Goal: Transaction & Acquisition: Purchase product/service

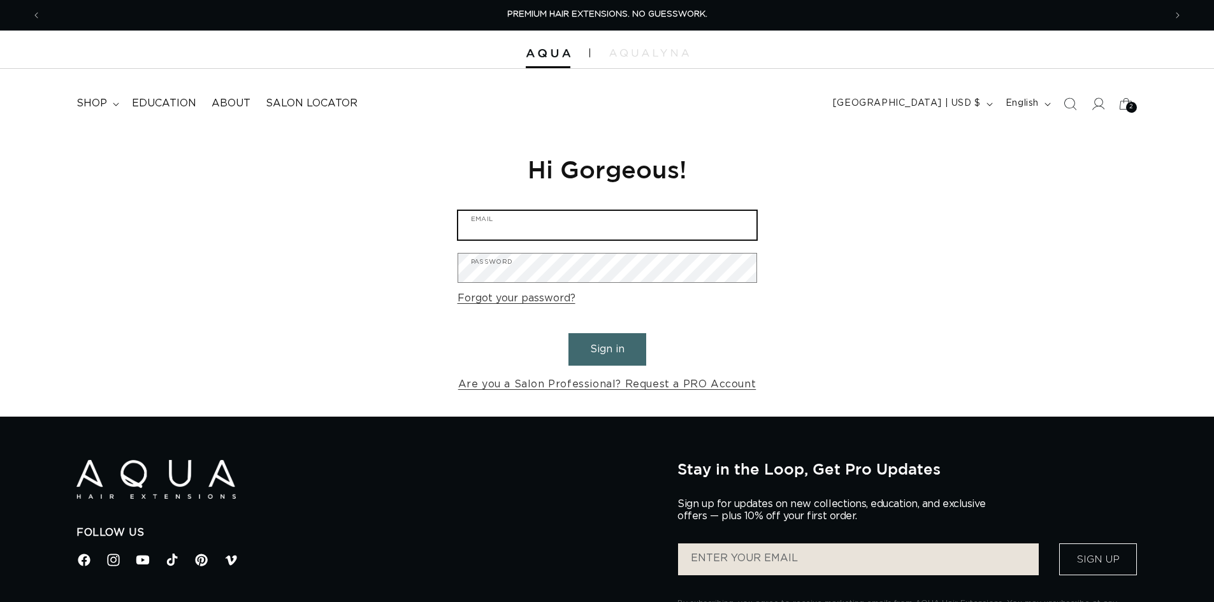
type input "rachel@salonlerae.com"
click at [606, 350] on button "Sign in" at bounding box center [607, 349] width 78 height 32
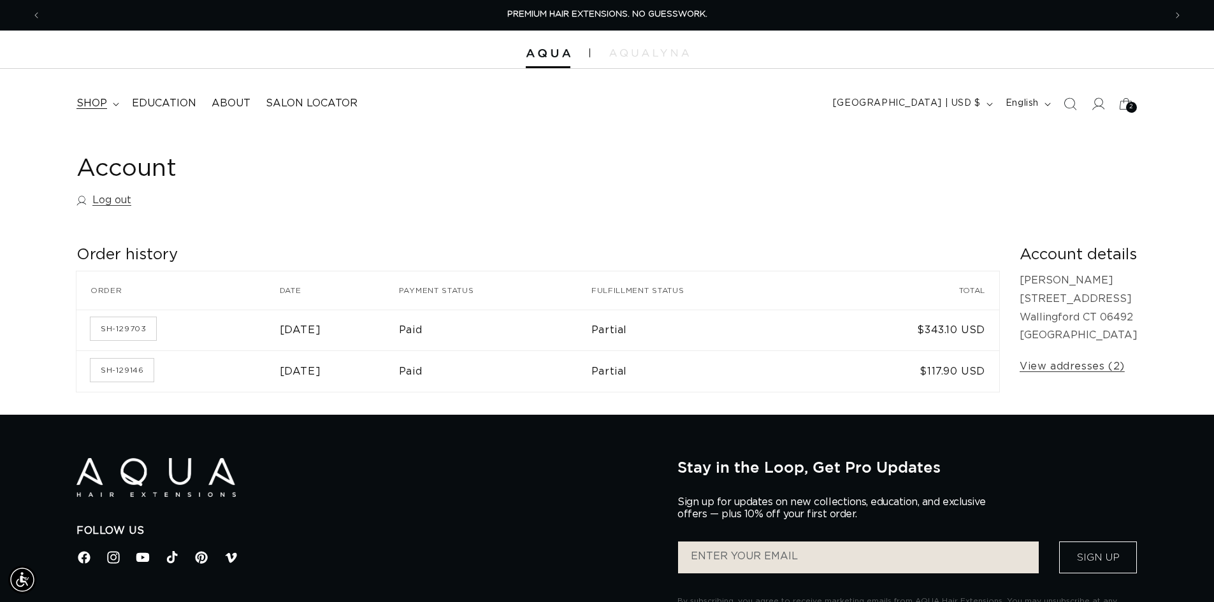
click at [94, 108] on span "shop" at bounding box center [91, 103] width 31 height 13
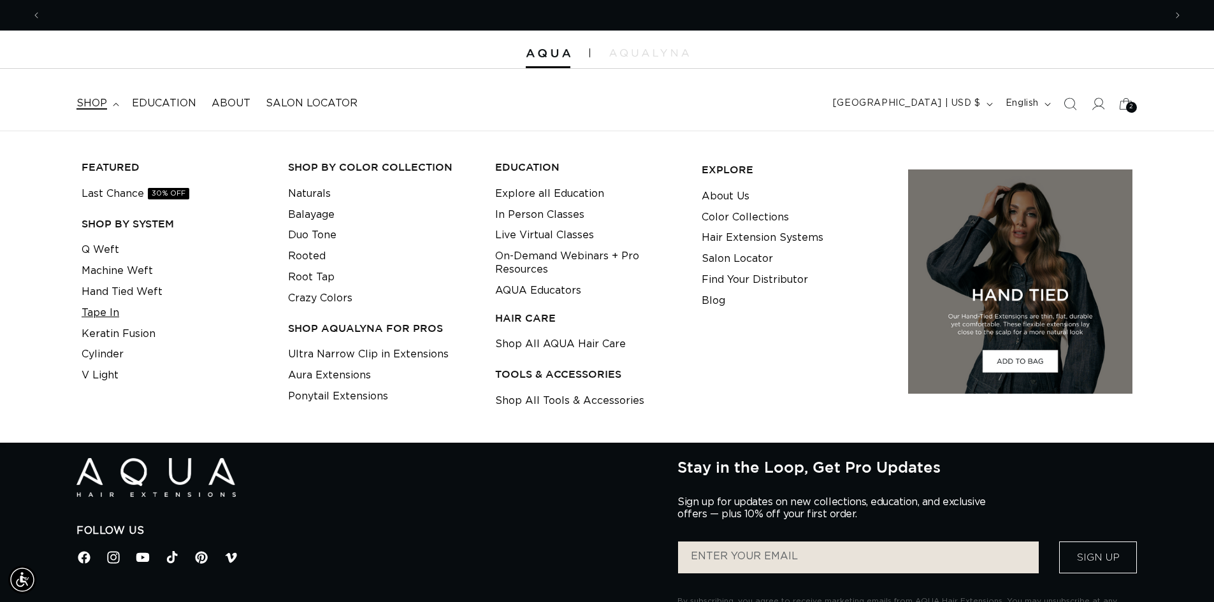
scroll to position [0, 1123]
click at [113, 315] on link "Tape In" at bounding box center [101, 313] width 38 height 21
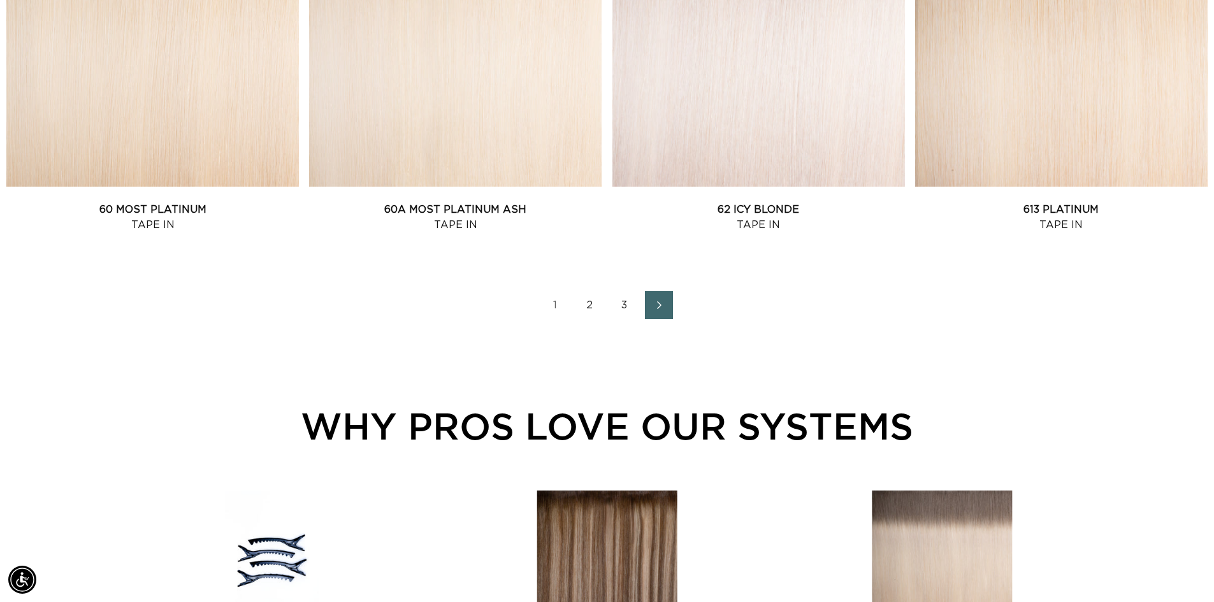
scroll to position [1975, 0]
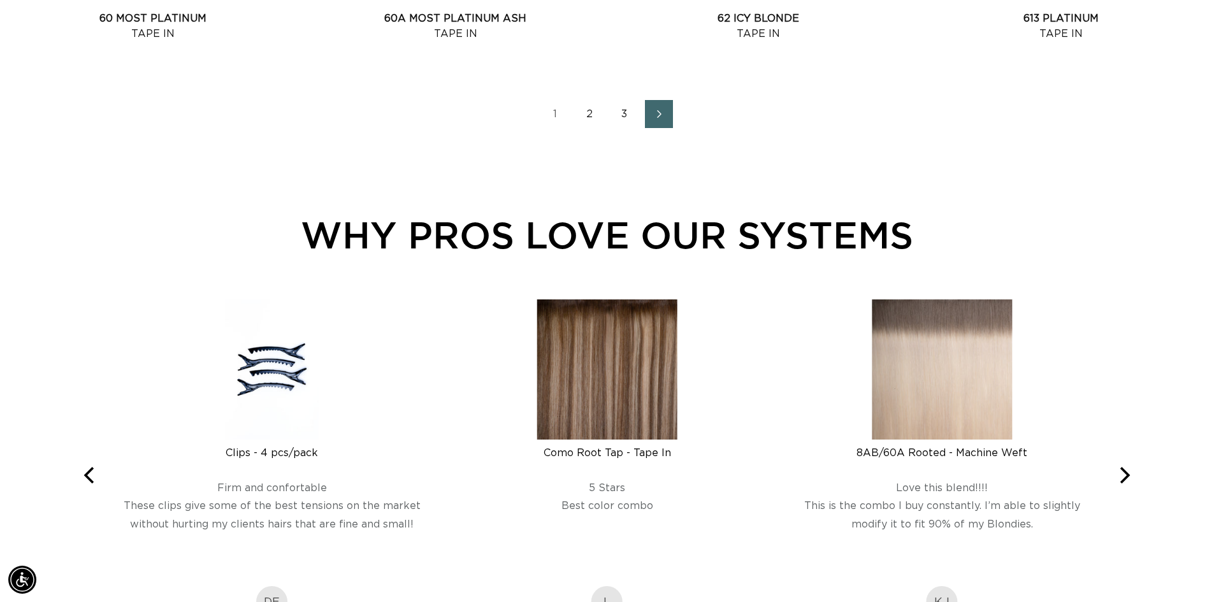
click at [591, 112] on link "2" at bounding box center [590, 114] width 28 height 28
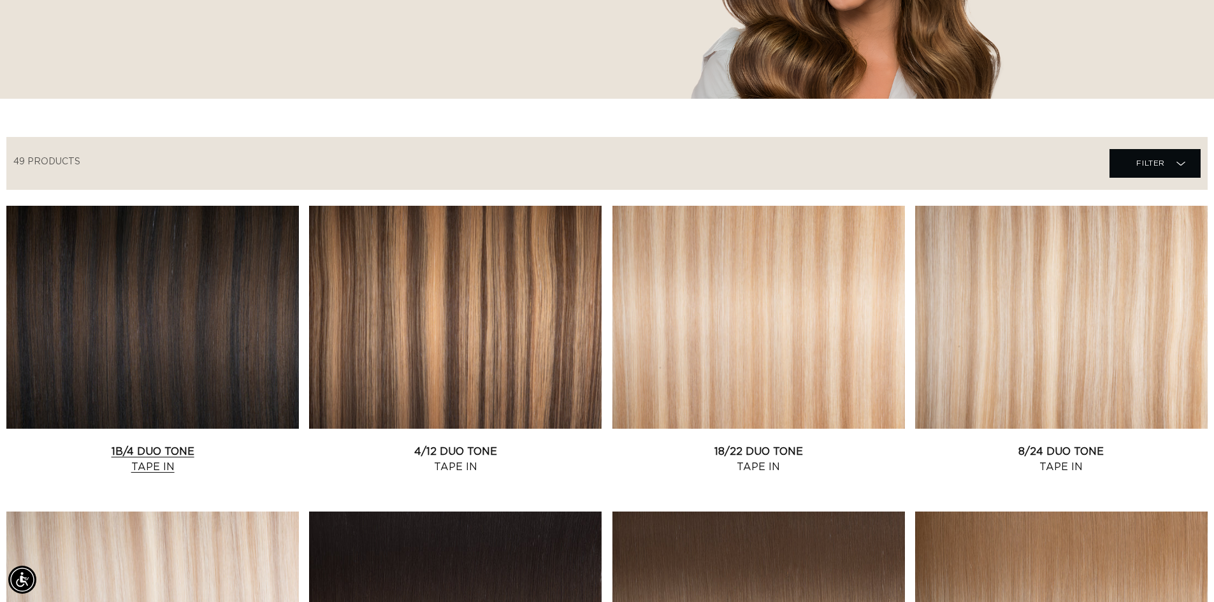
scroll to position [0, 1123]
click at [217, 444] on link "1B/4 Duo Tone Tape In" at bounding box center [152, 459] width 292 height 31
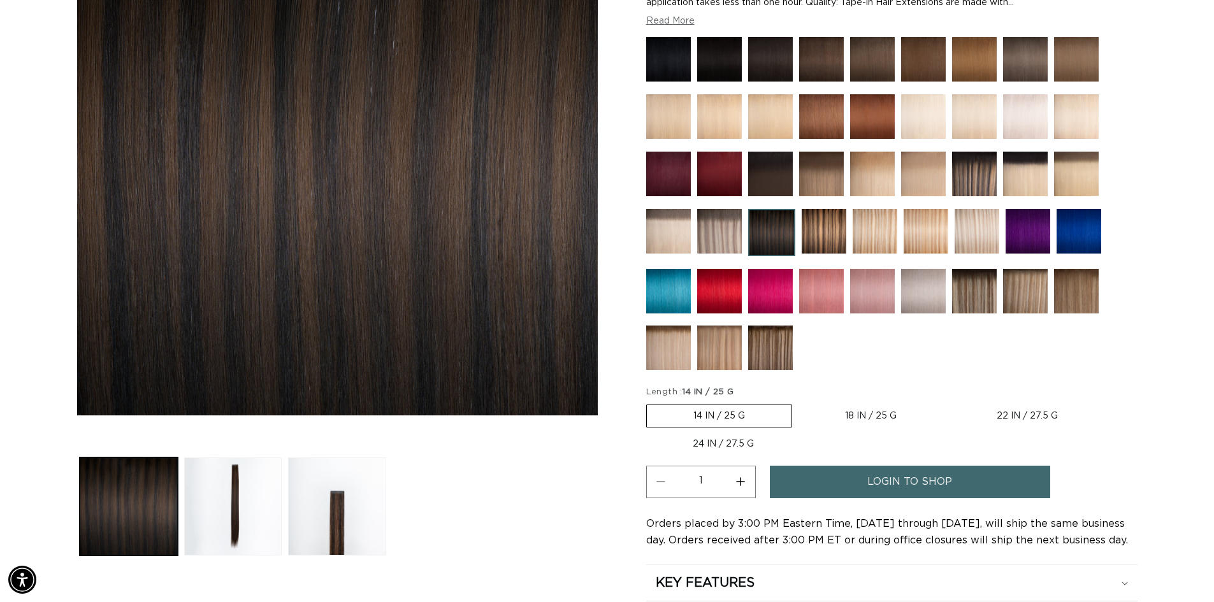
click at [859, 482] on link "login to shop" at bounding box center [910, 482] width 280 height 32
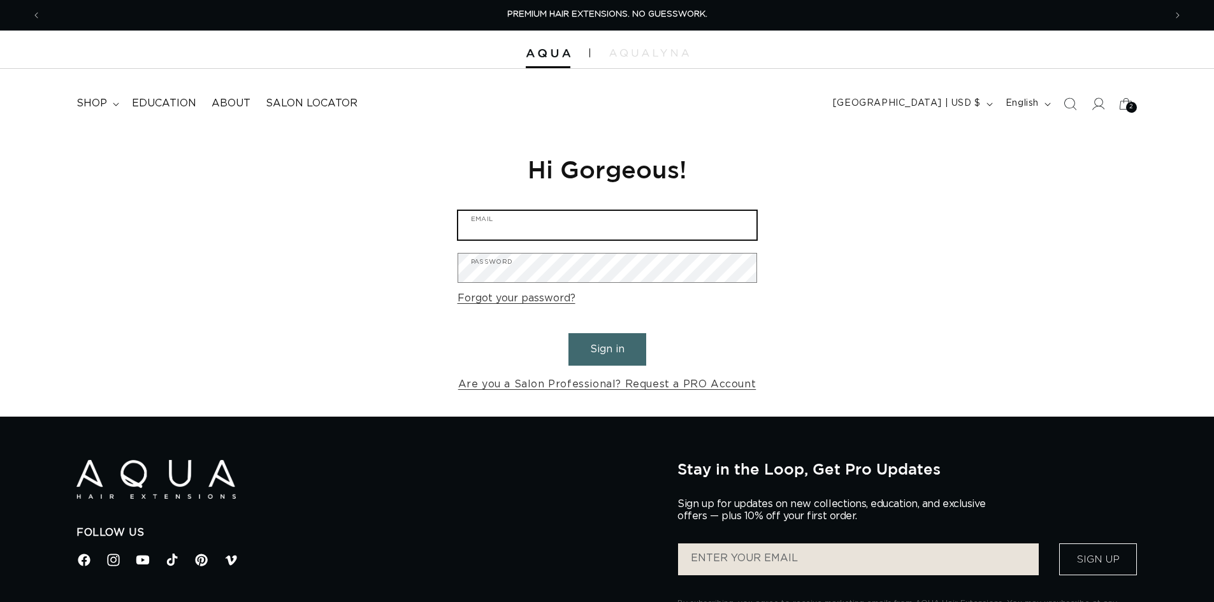
type input "rachel@salonlerae.com"
click at [594, 345] on button "Sign in" at bounding box center [607, 349] width 78 height 32
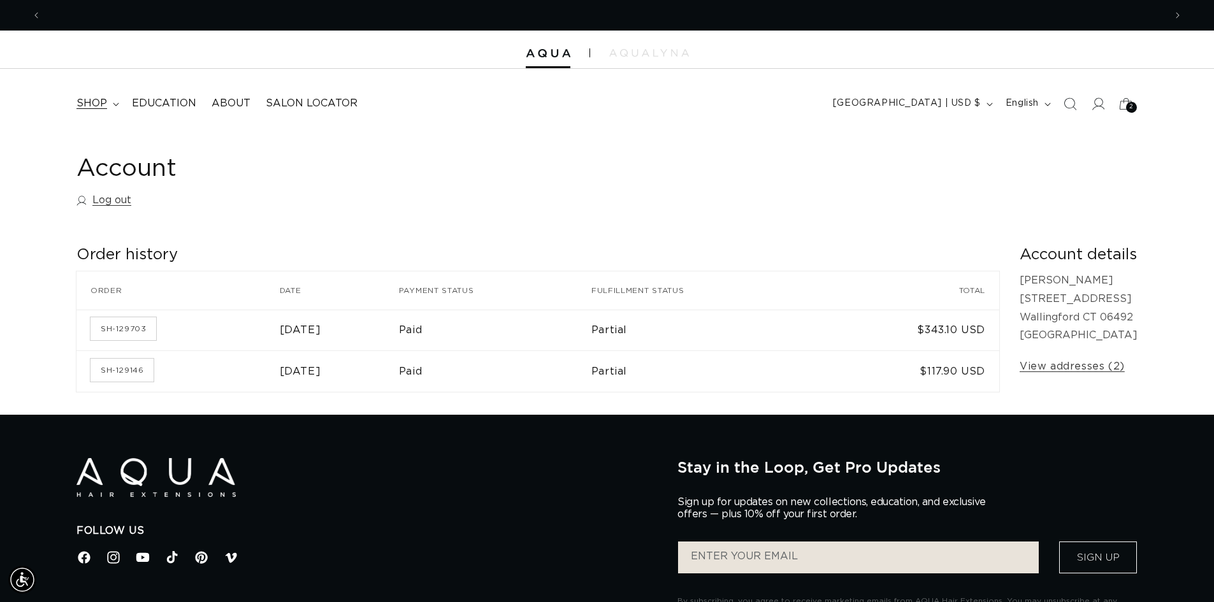
scroll to position [0, 1123]
click at [97, 104] on span "shop" at bounding box center [91, 103] width 31 height 13
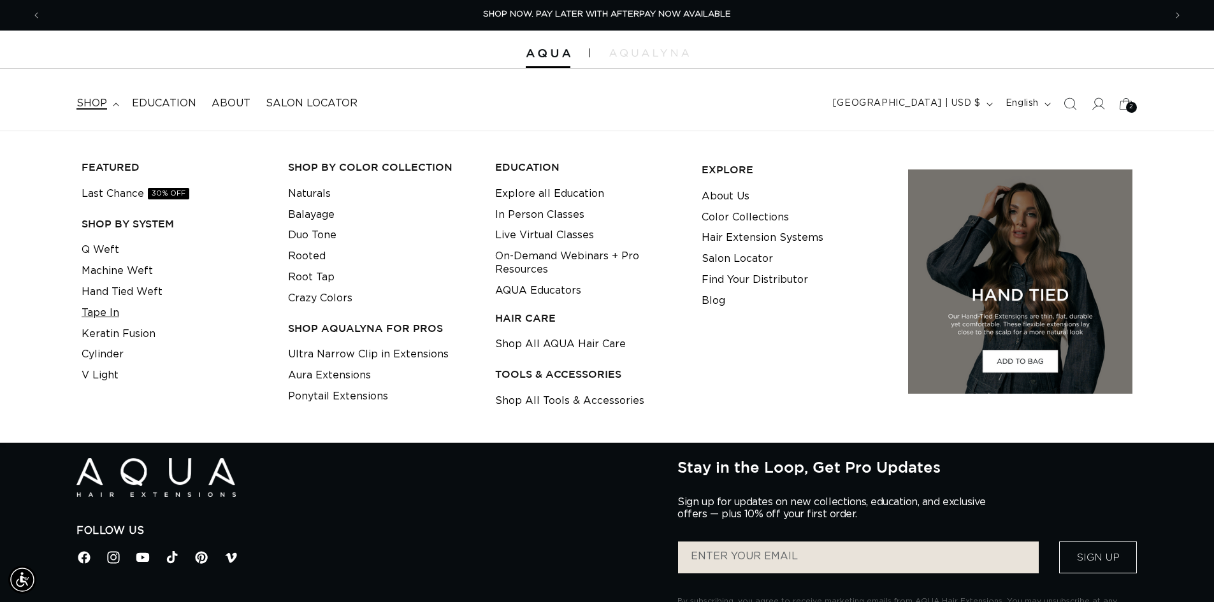
click at [108, 313] on link "Tape In" at bounding box center [101, 313] width 38 height 21
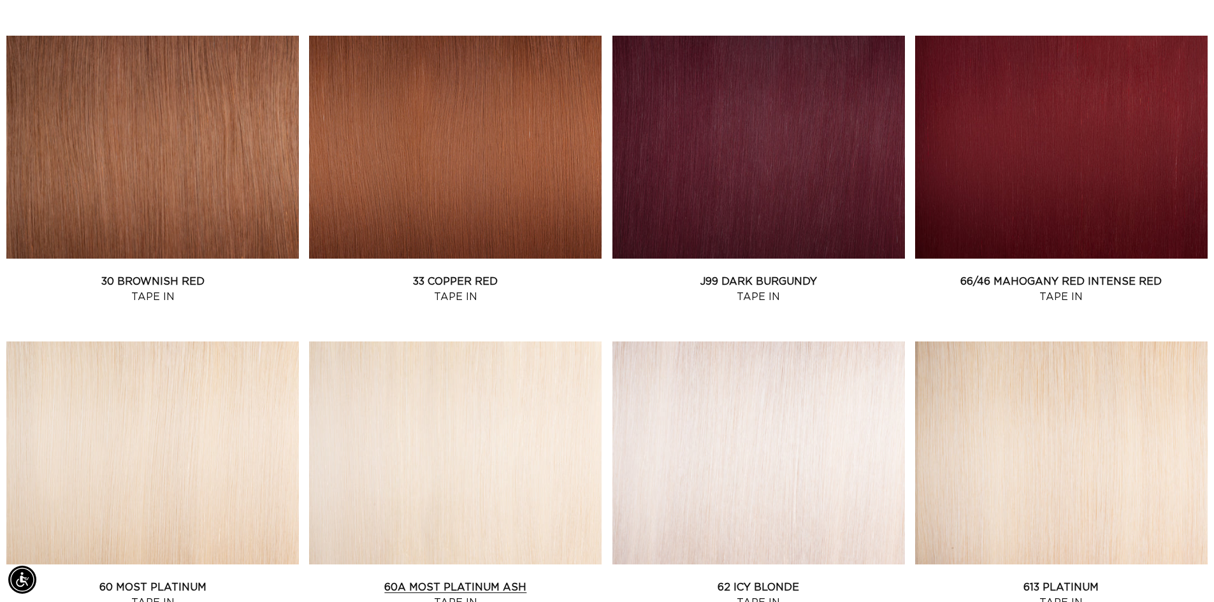
scroll to position [1656, 0]
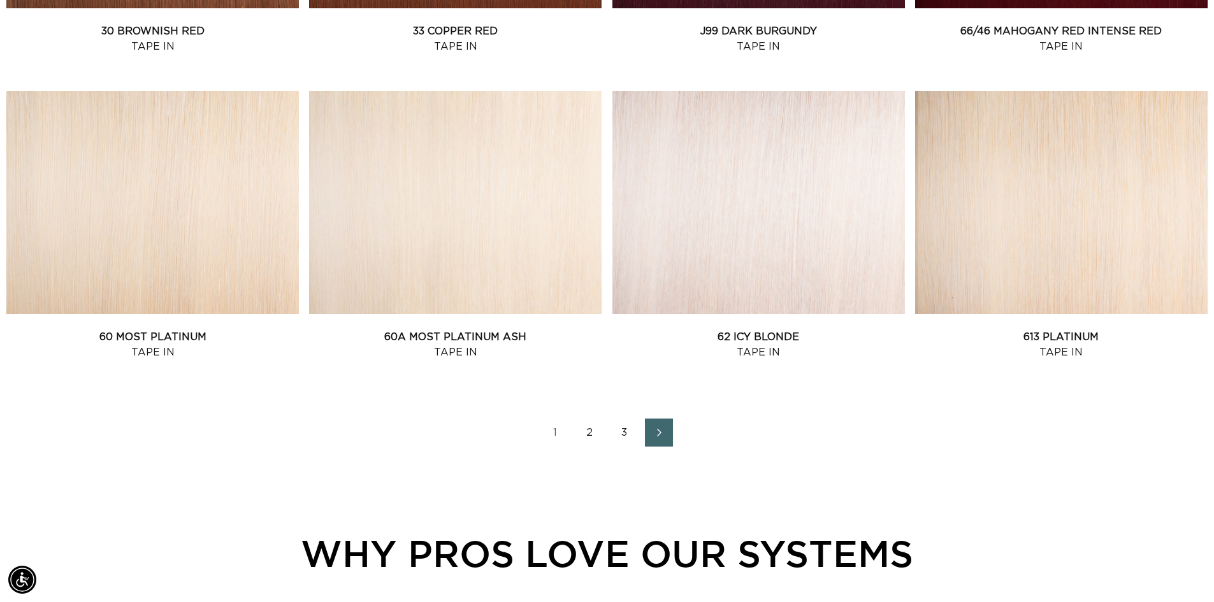
click at [586, 435] on link "2" at bounding box center [590, 433] width 28 height 28
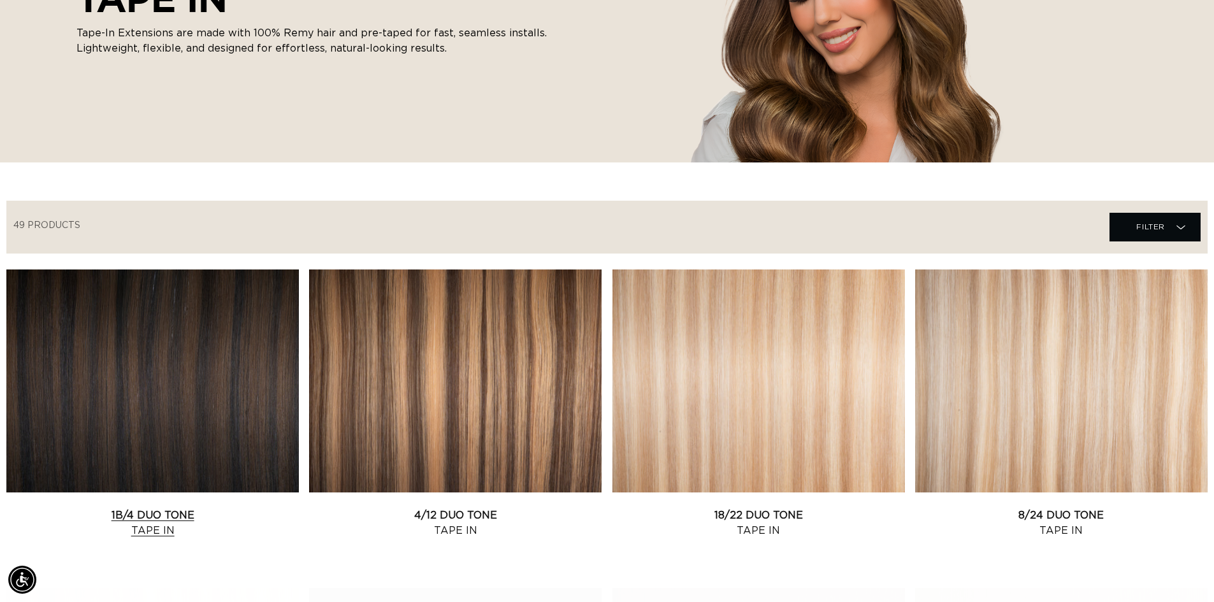
click at [236, 508] on link "1B/4 Duo Tone Tape In" at bounding box center [152, 523] width 292 height 31
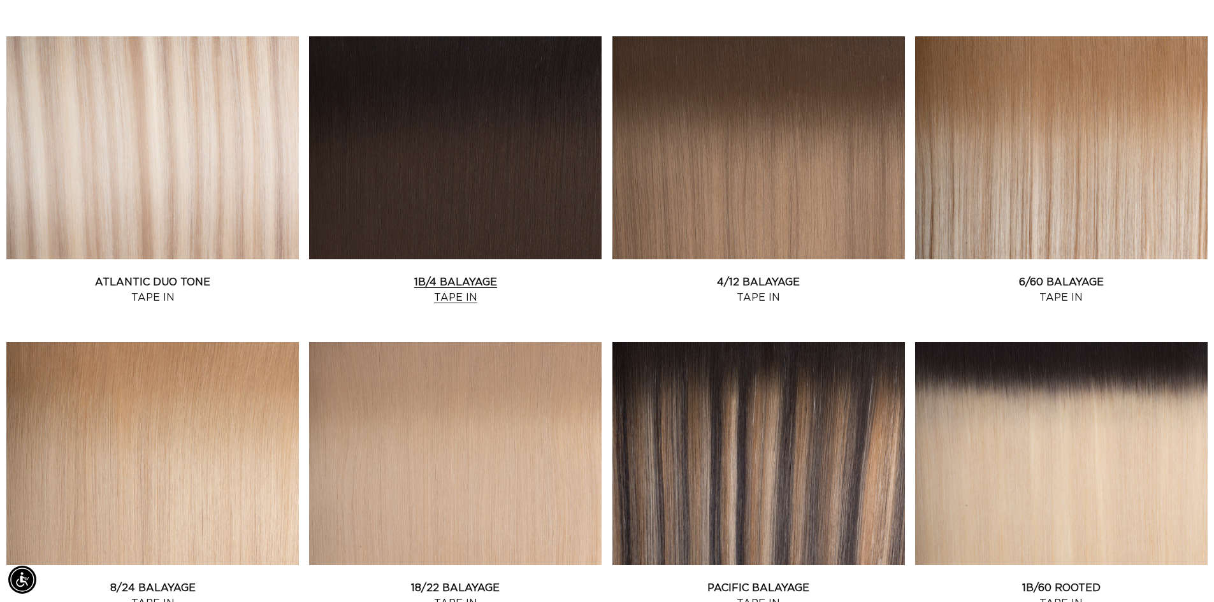
scroll to position [765, 0]
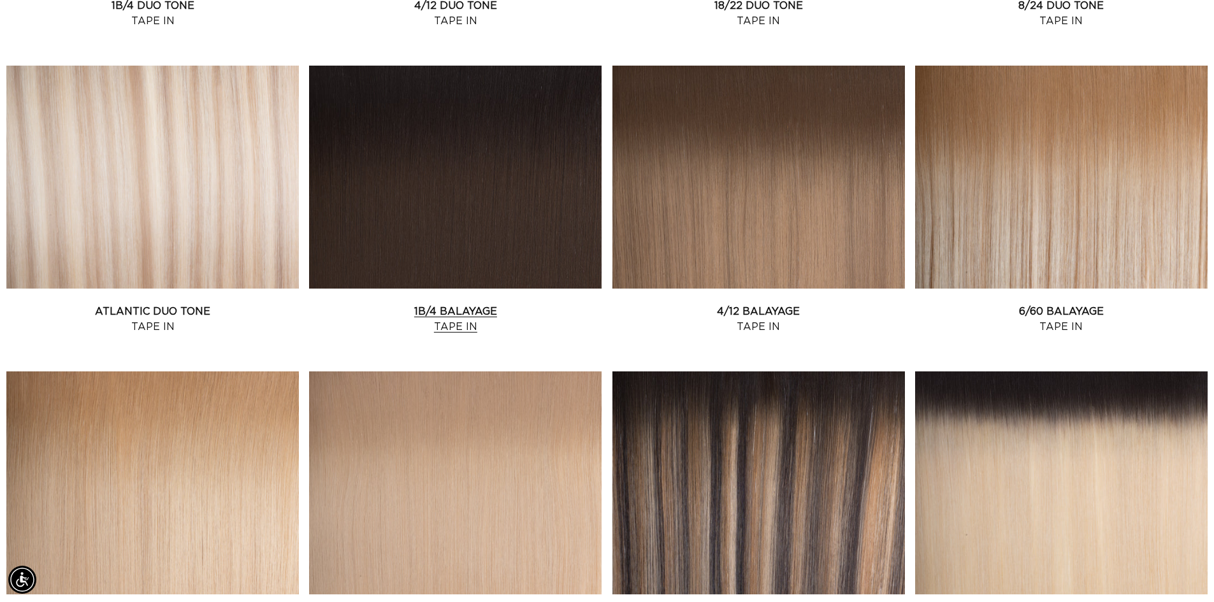
click at [426, 304] on link "1B/4 Balayage Tape In" at bounding box center [455, 319] width 292 height 31
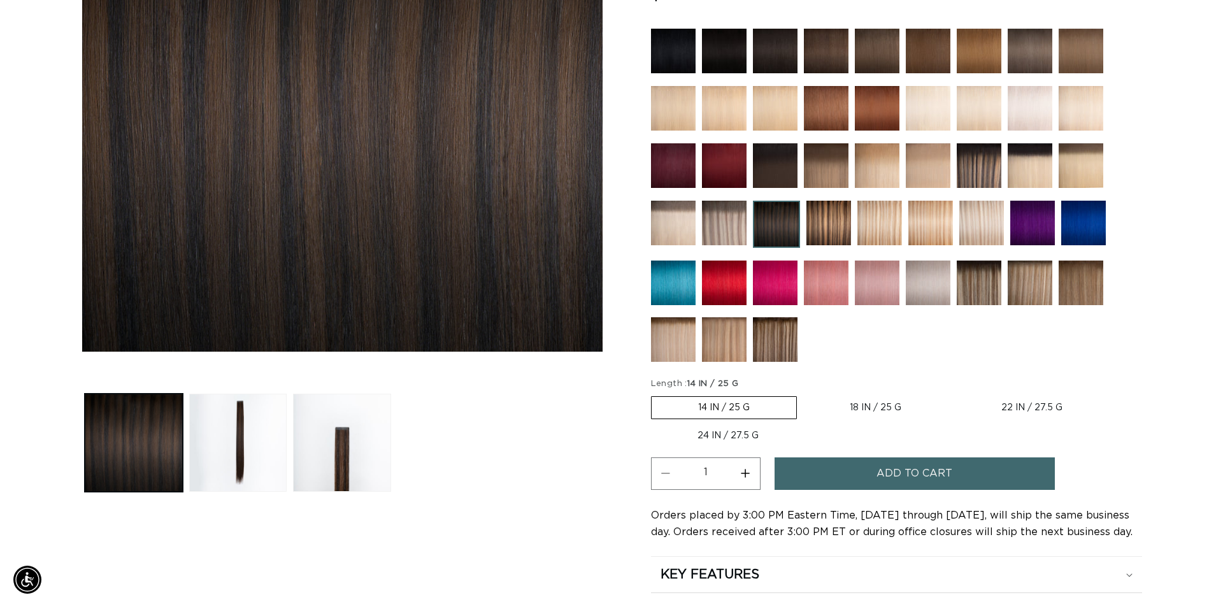
scroll to position [0, 1123]
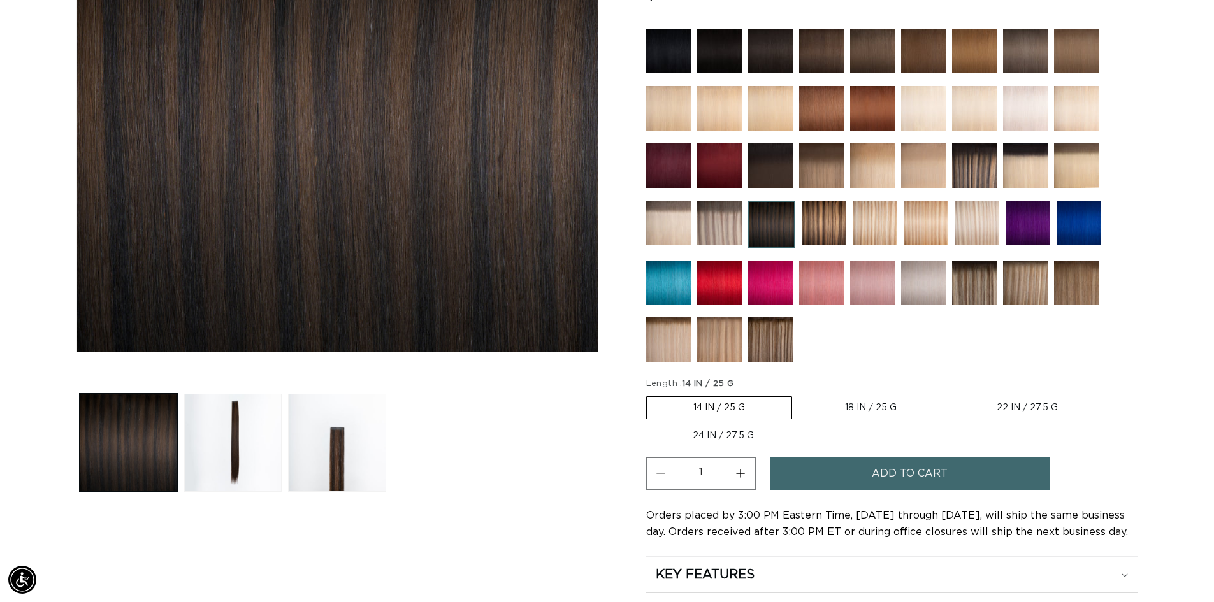
click at [879, 476] on span "Add to cart" at bounding box center [910, 473] width 76 height 32
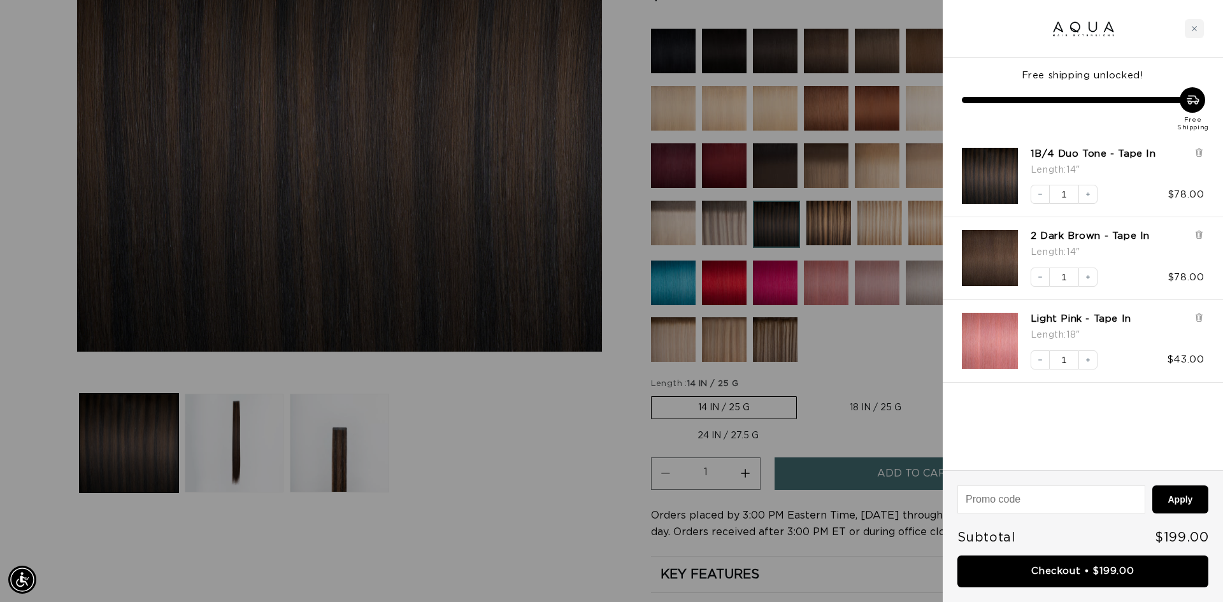
scroll to position [0, 0]
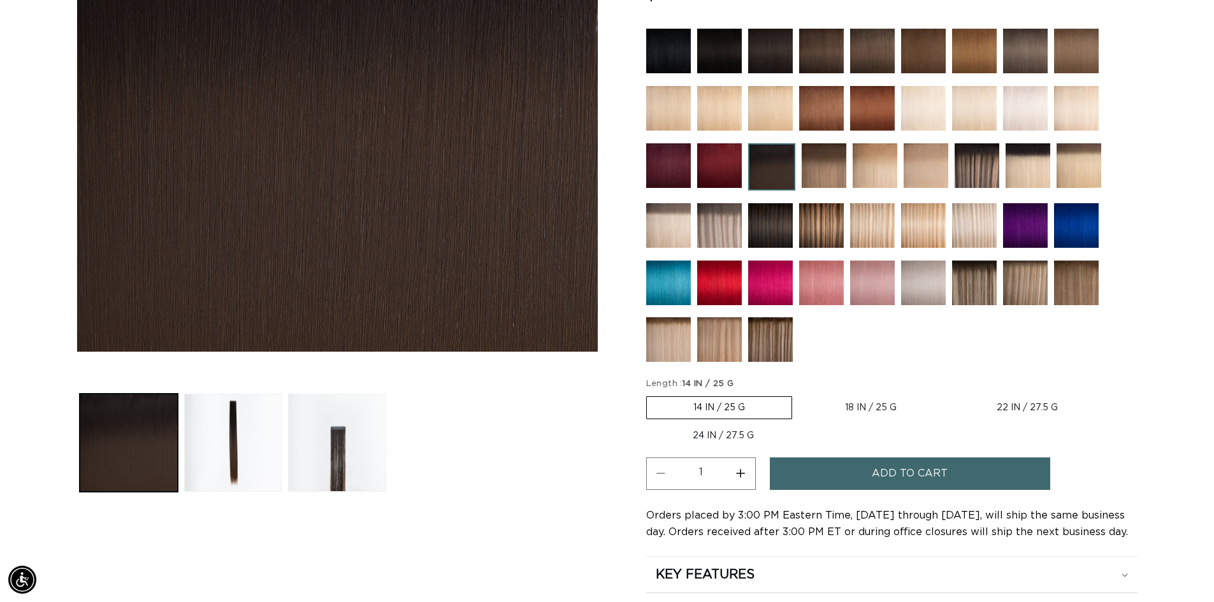
click at [849, 473] on button "Add to cart" at bounding box center [910, 473] width 280 height 32
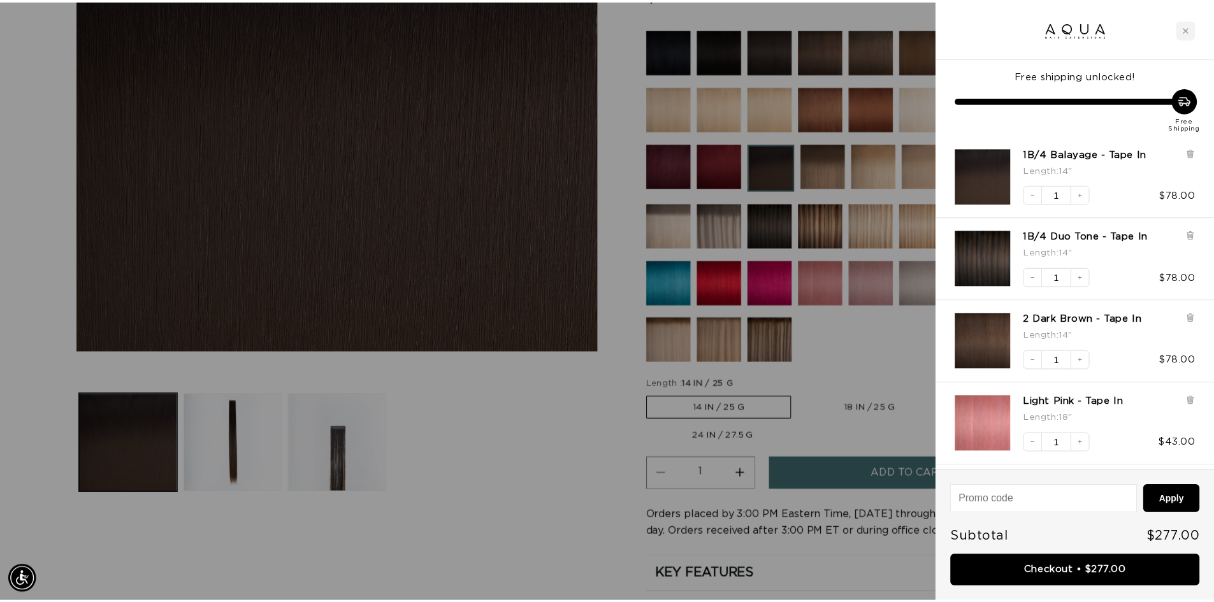
scroll to position [0, 2266]
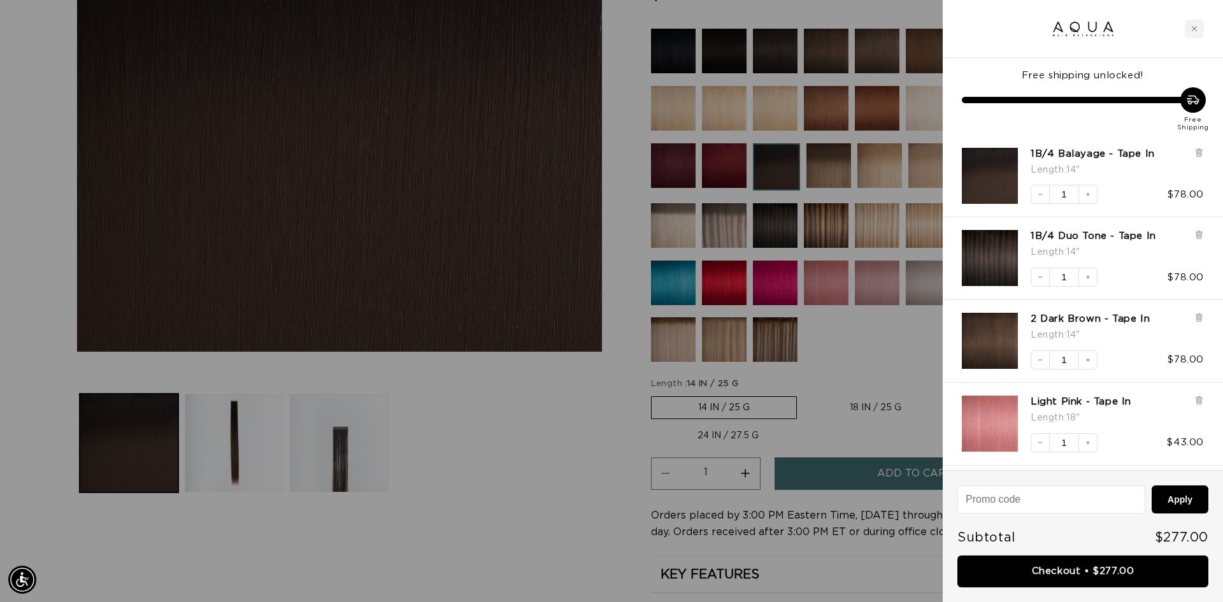
click at [513, 508] on div at bounding box center [611, 301] width 1223 height 602
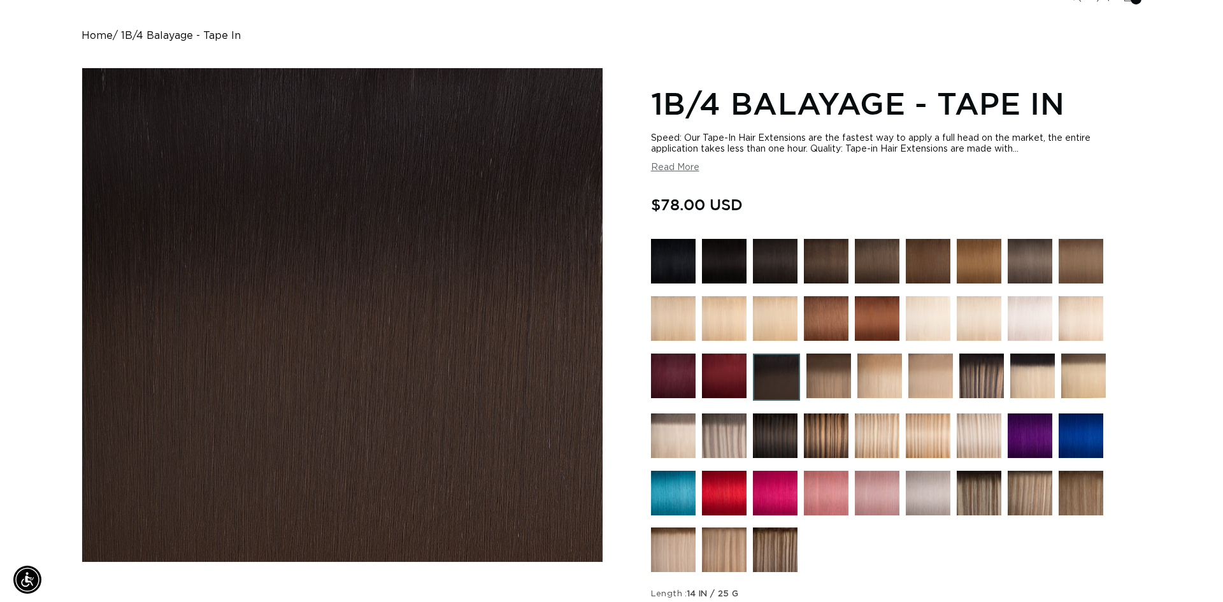
scroll to position [0, 0]
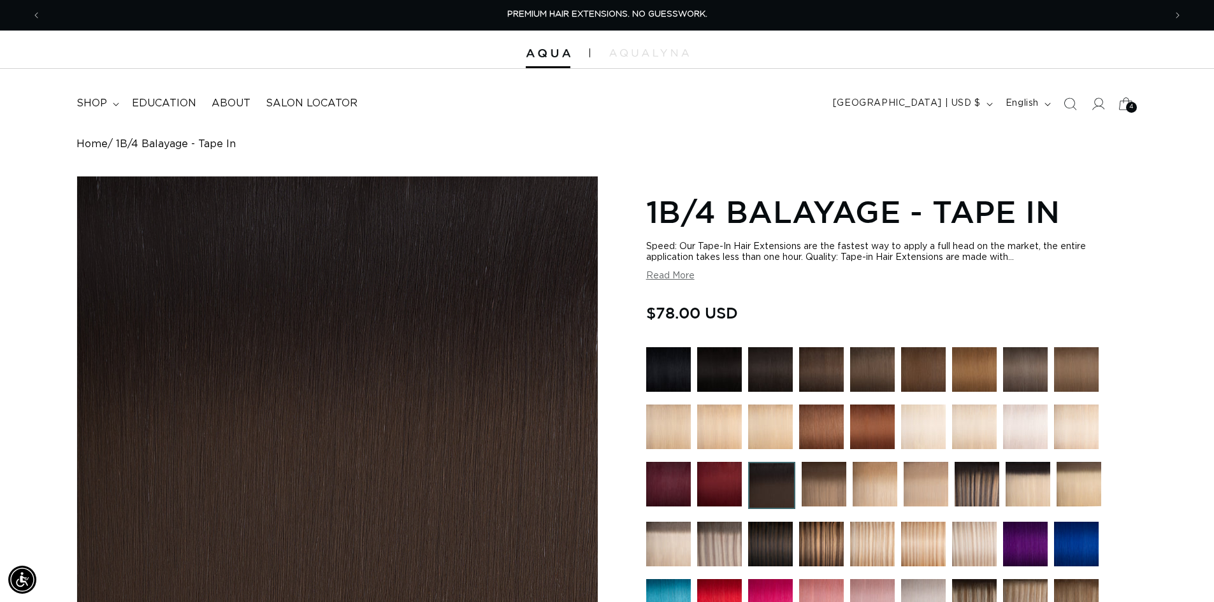
click at [1126, 107] on div "4 4" at bounding box center [1131, 107] width 11 height 11
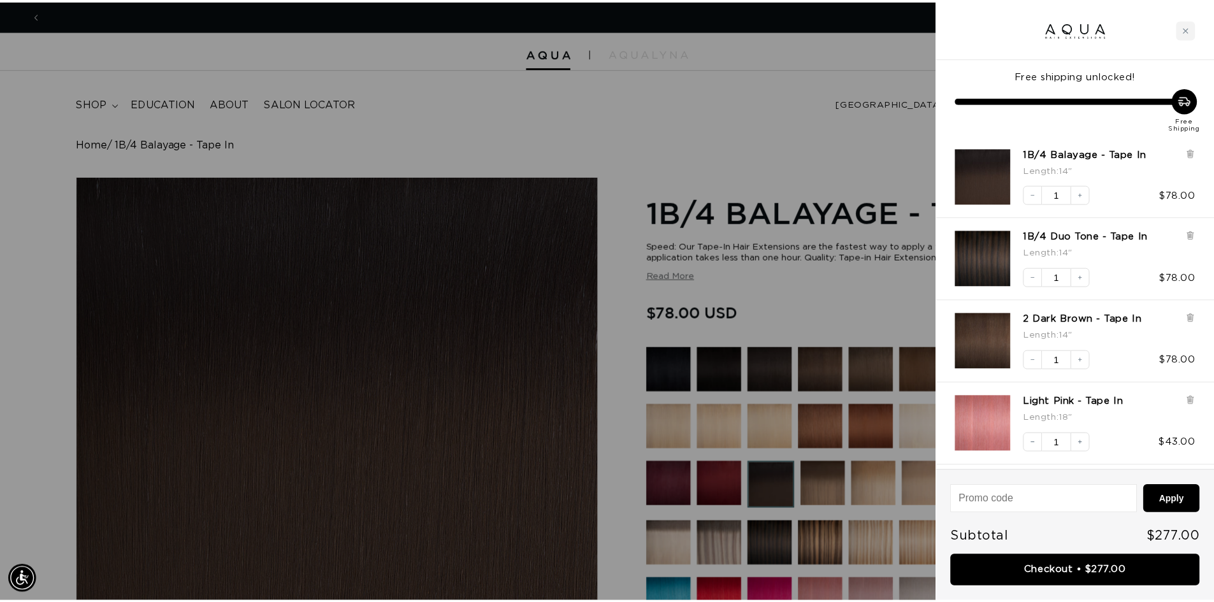
scroll to position [0, 2266]
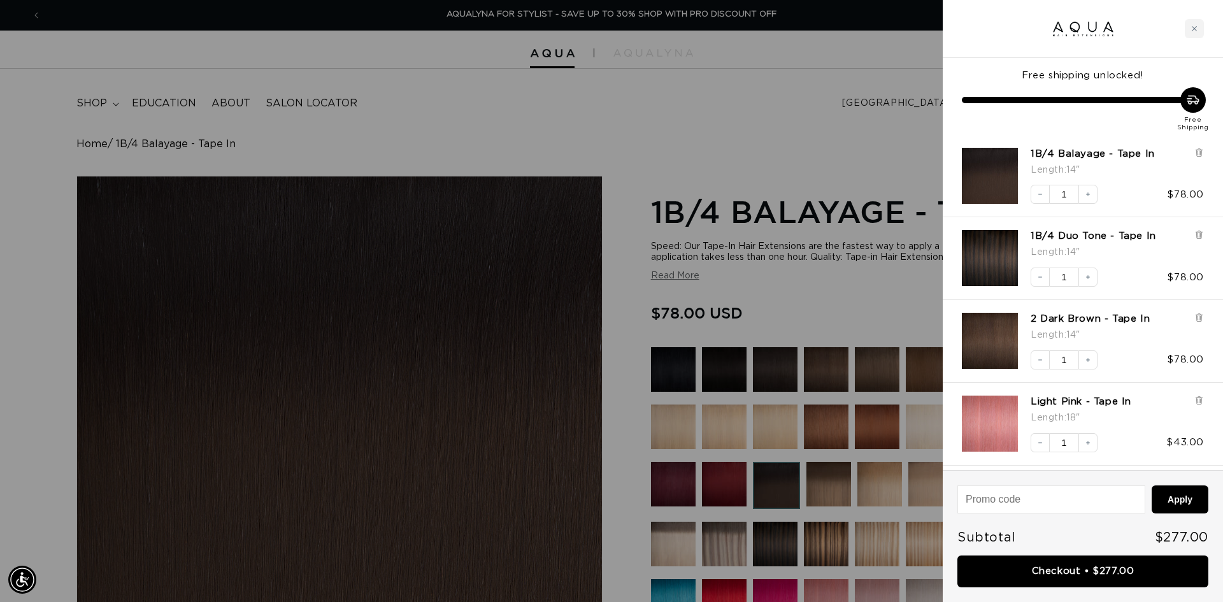
click at [426, 81] on div at bounding box center [611, 301] width 1223 height 602
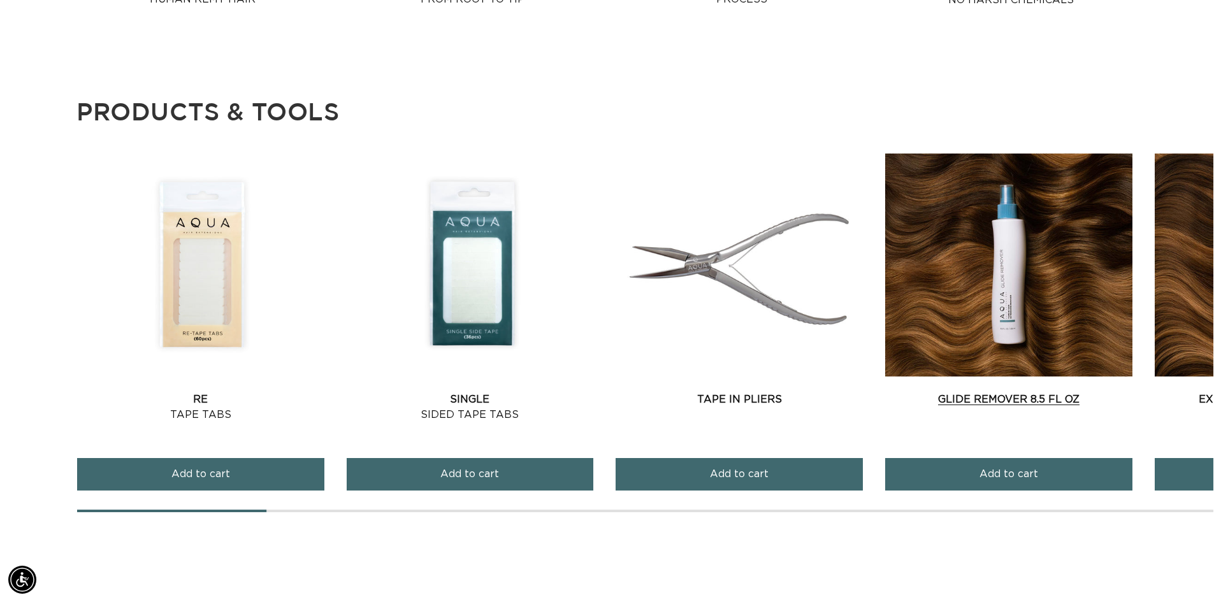
scroll to position [0, 1123]
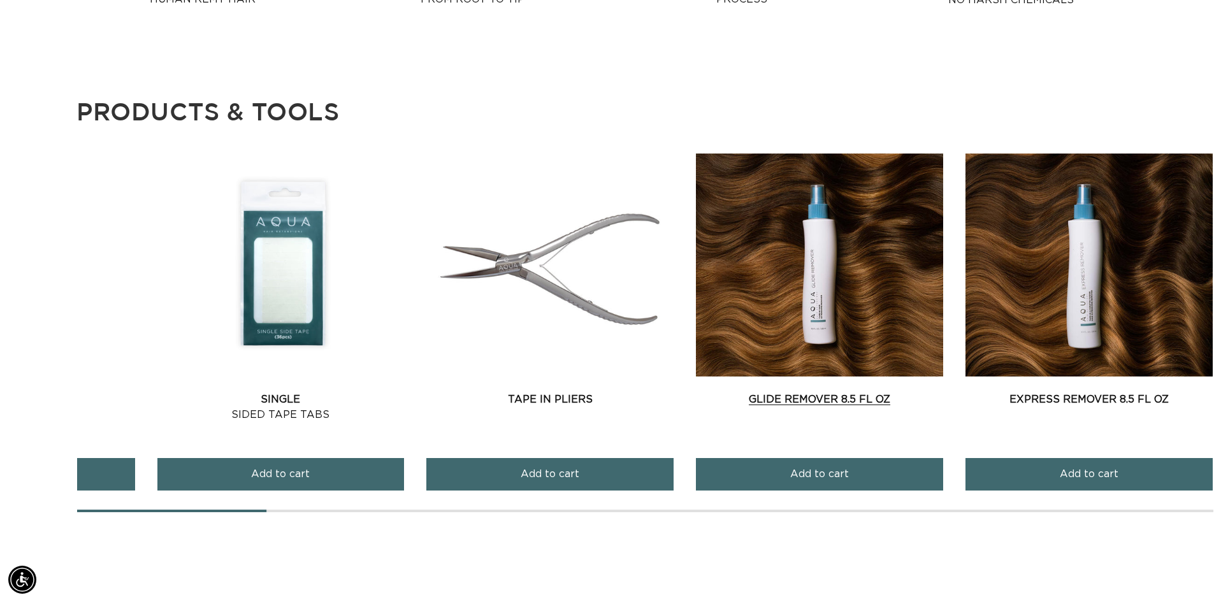
click at [713, 392] on link "Glide Remover 8.5 fl oz" at bounding box center [819, 399] width 247 height 15
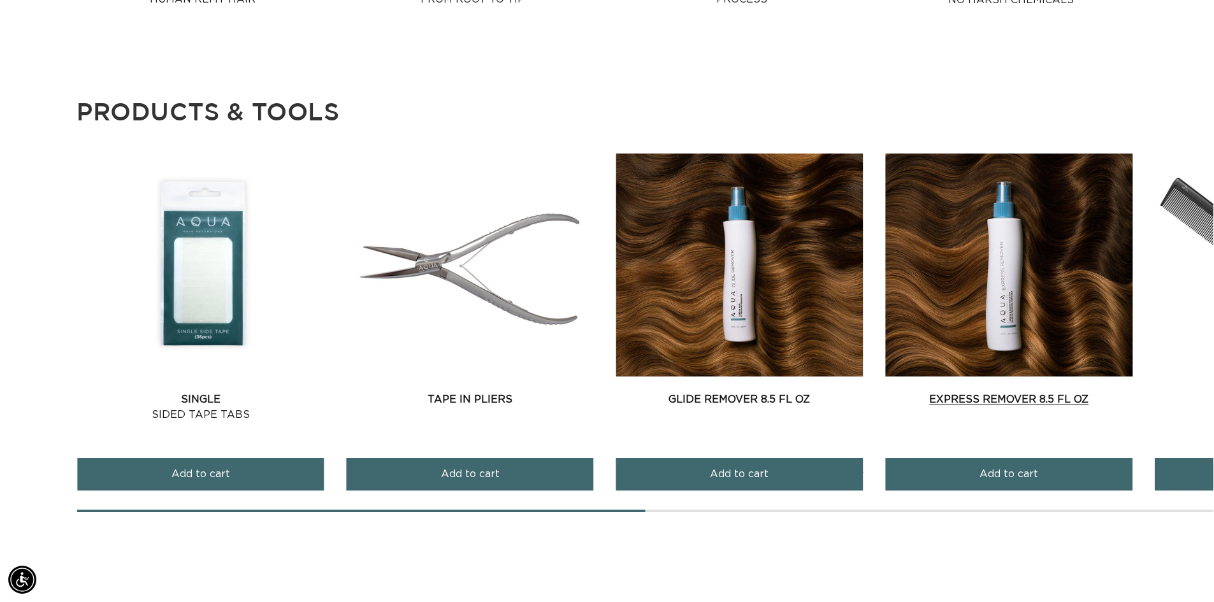
scroll to position [0, 2246]
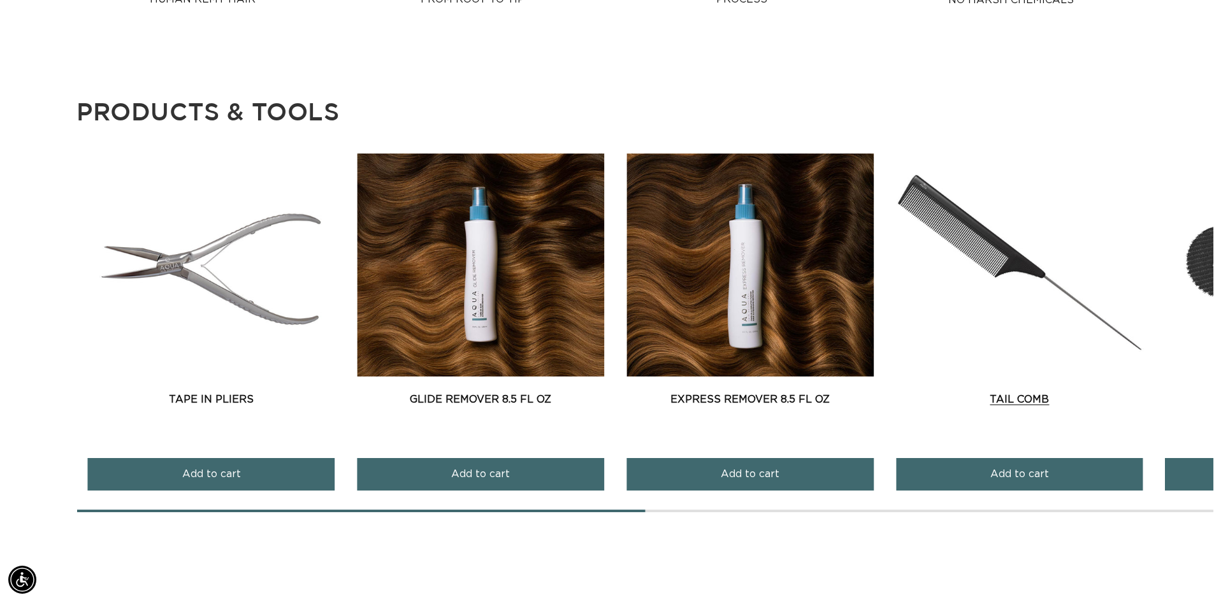
click at [907, 392] on link "Tail Comb" at bounding box center [1019, 399] width 247 height 15
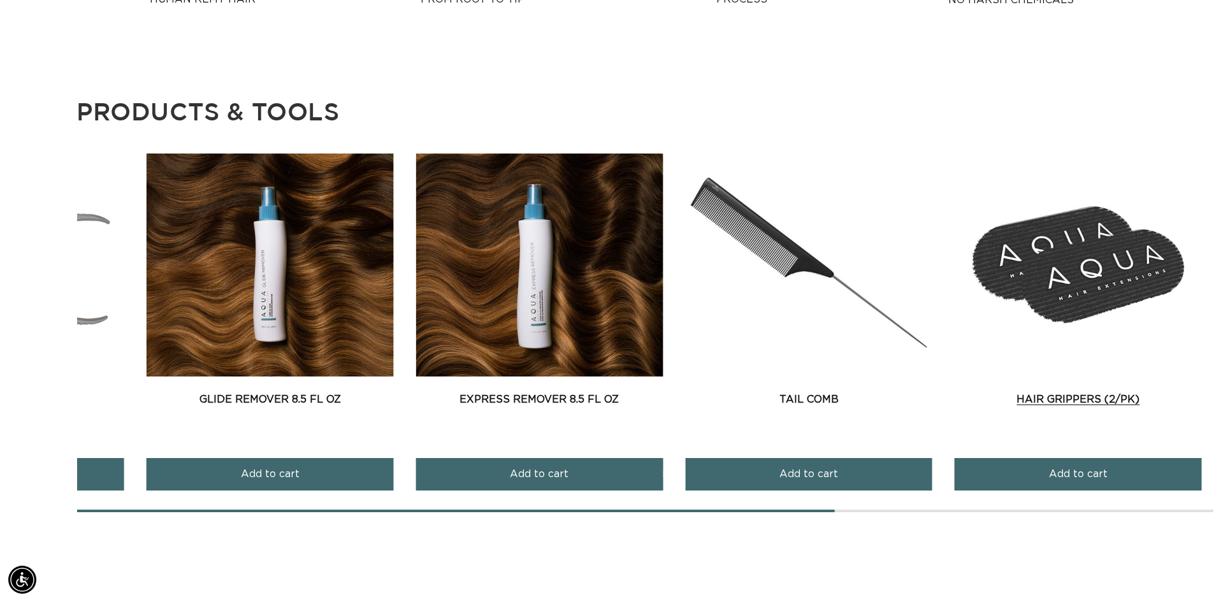
scroll to position [0, 0]
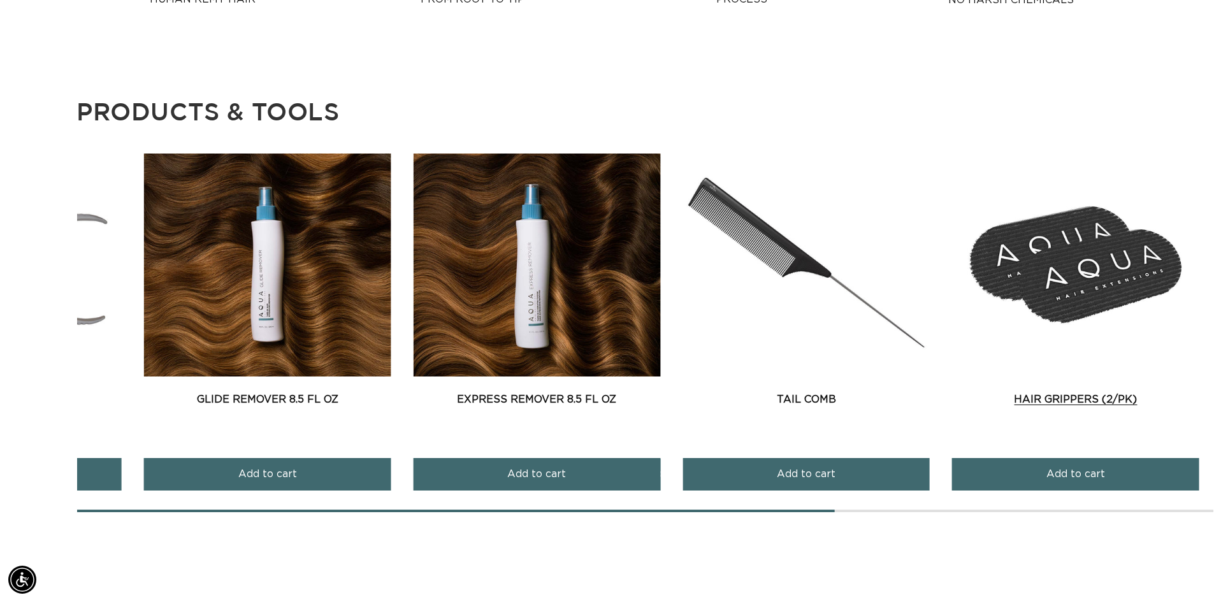
click at [969, 392] on link "Hair Grippers (2/pk)" at bounding box center [1075, 399] width 247 height 15
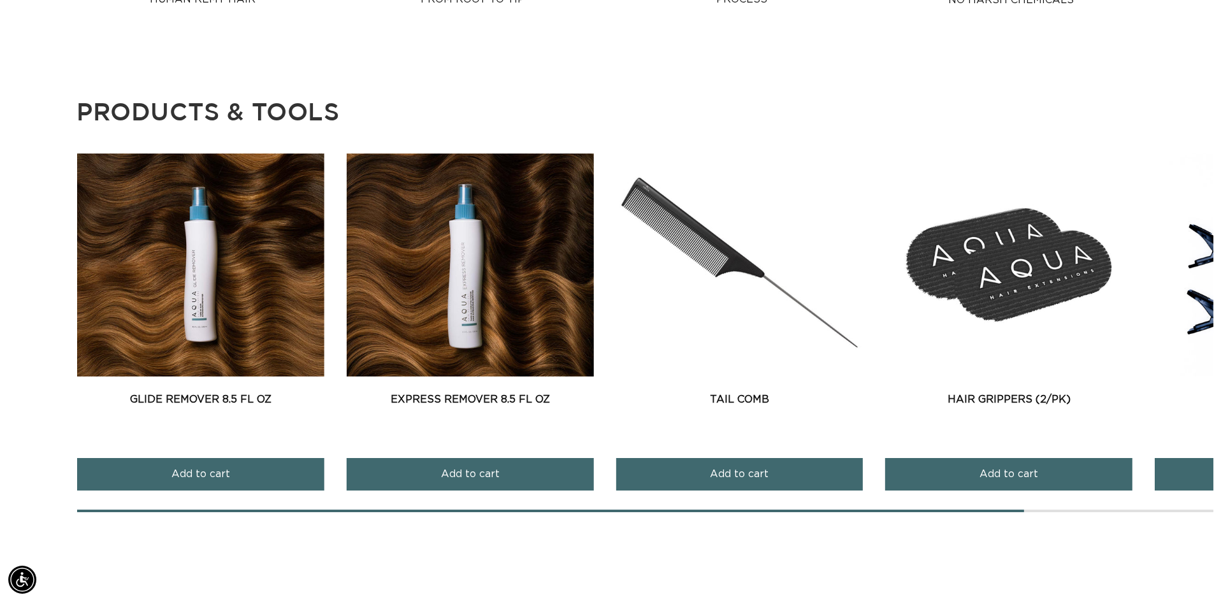
drag, startPoint x: 1058, startPoint y: 269, endPoint x: 872, endPoint y: 282, distance: 186.5
click at [872, 282] on div "EZ Re-Tape Tabs EZ Re Tape Tabs Add to cart Re" at bounding box center [645, 333] width 1136 height 359
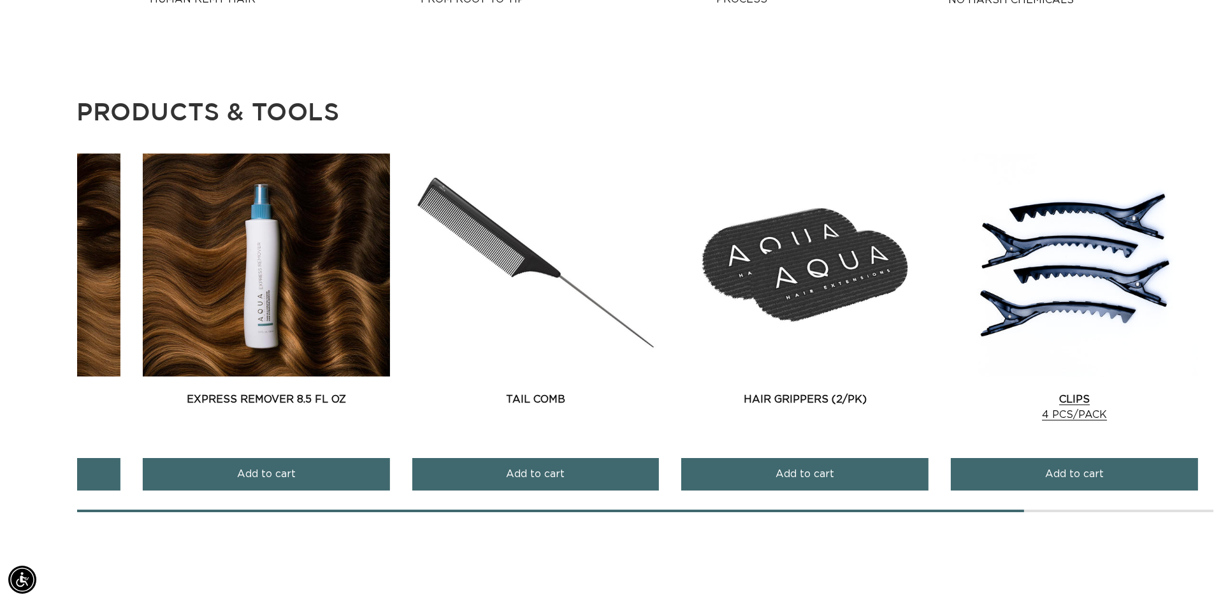
click at [938, 268] on div "EZ Re-Tape Tabs EZ Re Tape Tabs Add to cart Re" at bounding box center [645, 333] width 1136 height 359
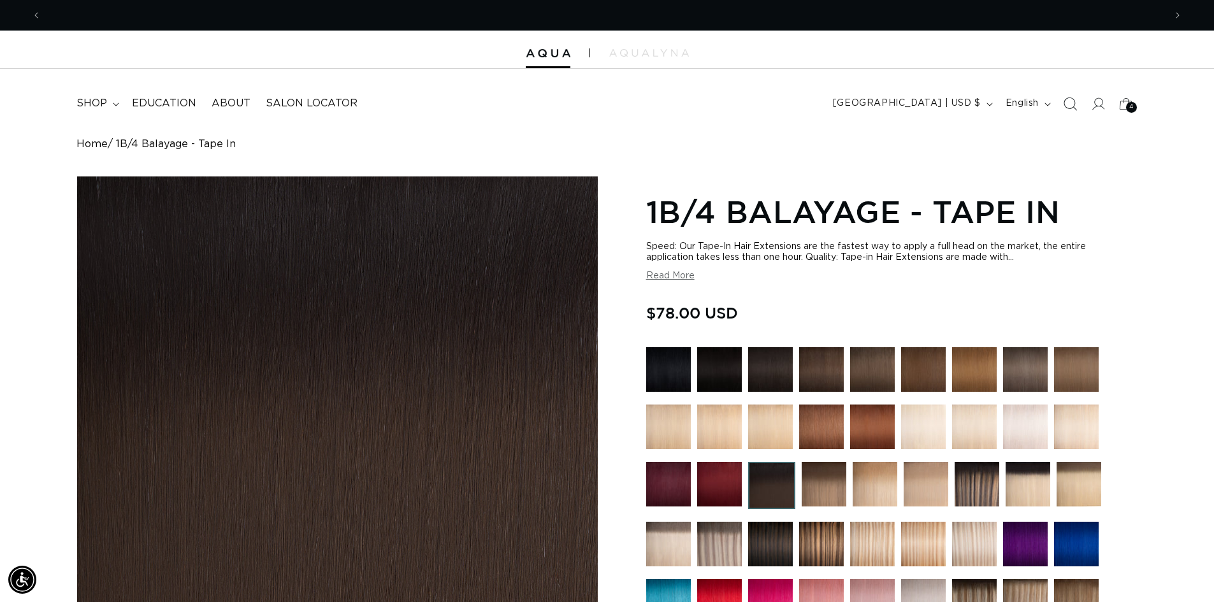
scroll to position [0, 0]
click at [1096, 106] on icon at bounding box center [1098, 103] width 13 height 13
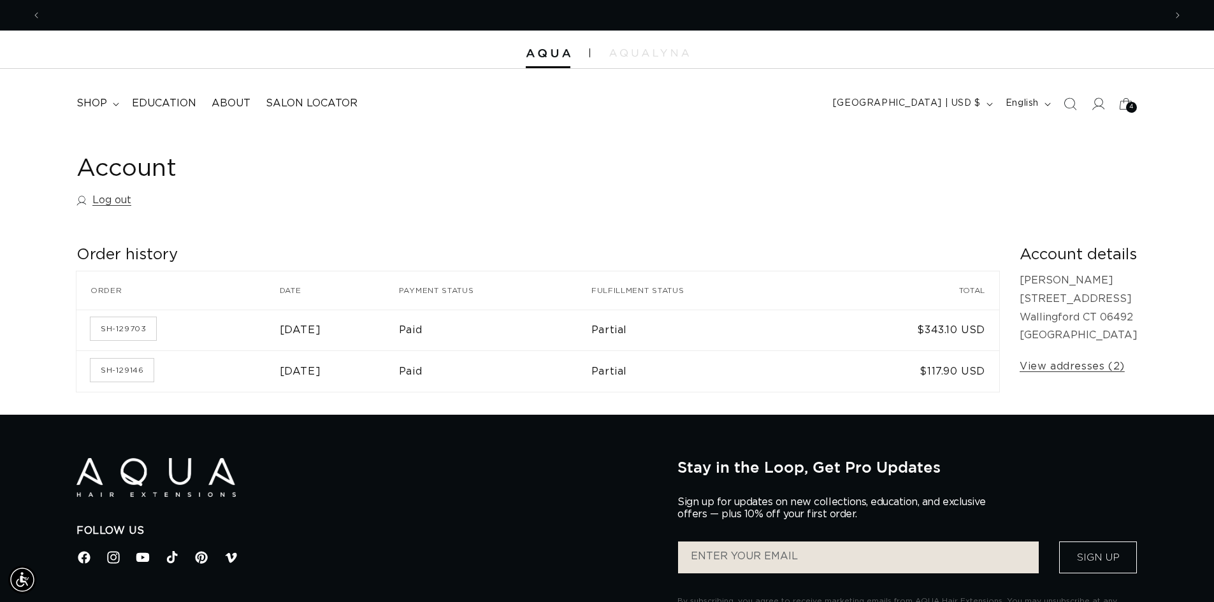
scroll to position [0, 2246]
